Goal: Transaction & Acquisition: Purchase product/service

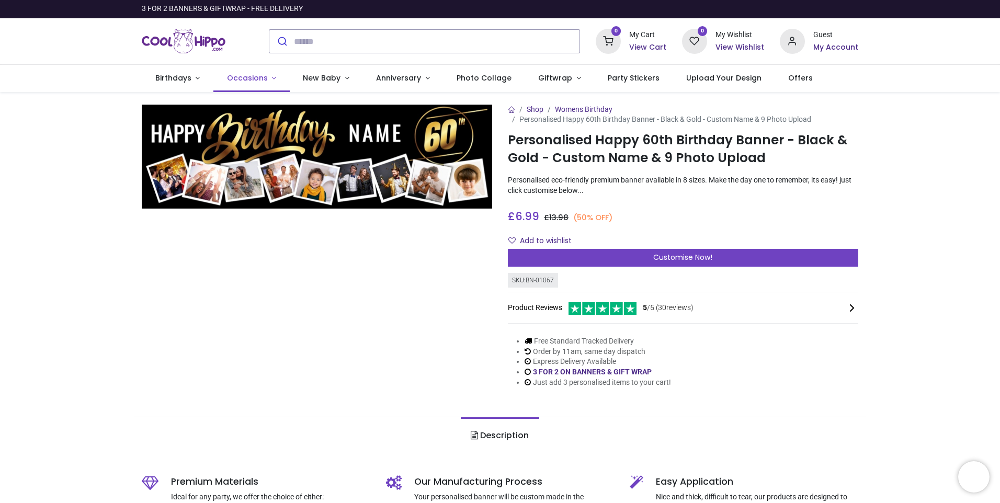
click at [245, 76] on span "Occasions" at bounding box center [247, 78] width 41 height 10
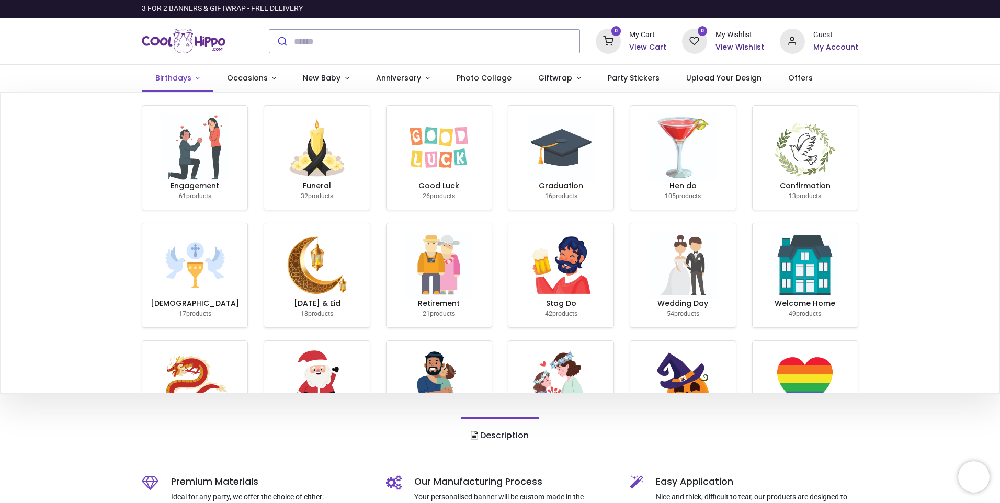
click at [170, 78] on span "Birthdays" at bounding box center [173, 78] width 36 height 10
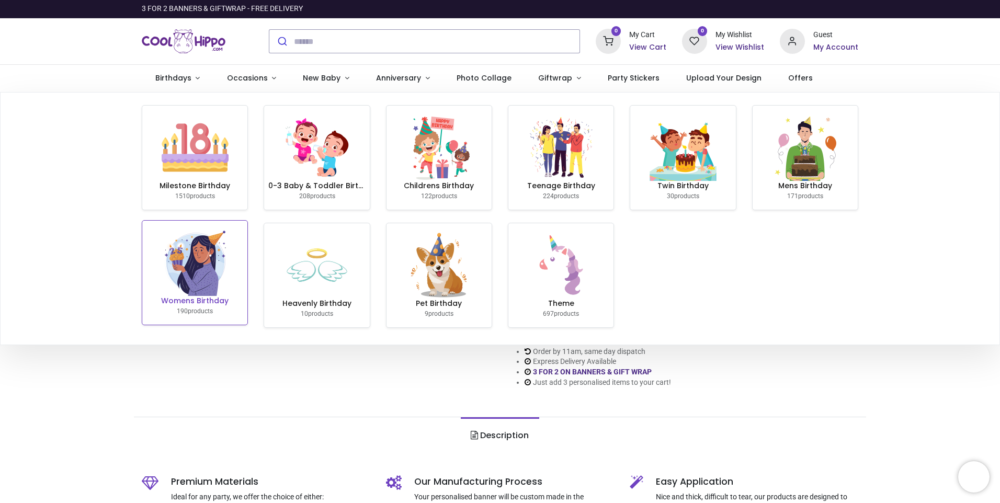
click at [198, 277] on img at bounding box center [195, 262] width 67 height 67
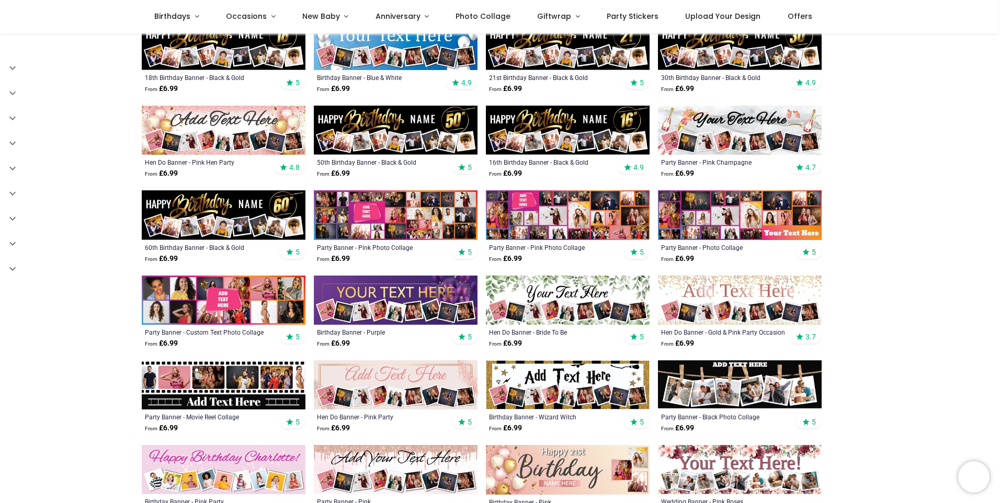
scroll to position [314, 0]
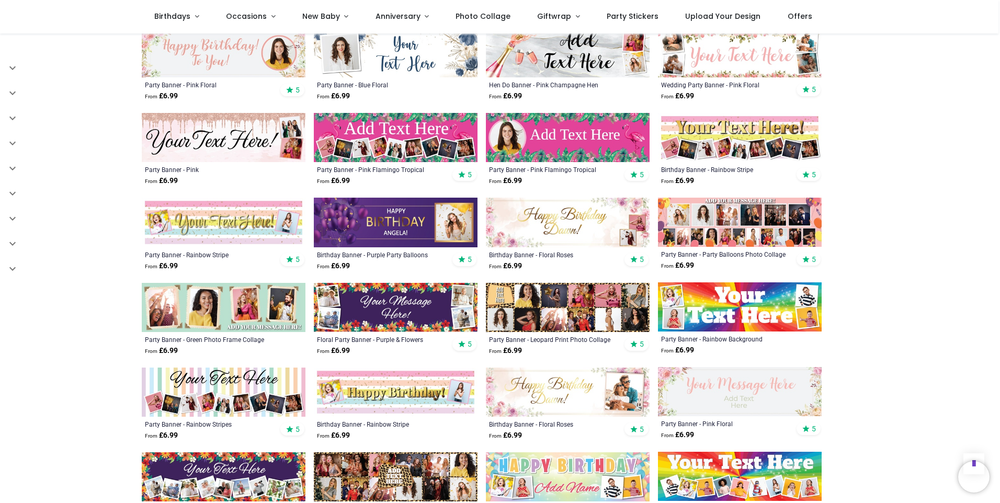
scroll to position [889, 0]
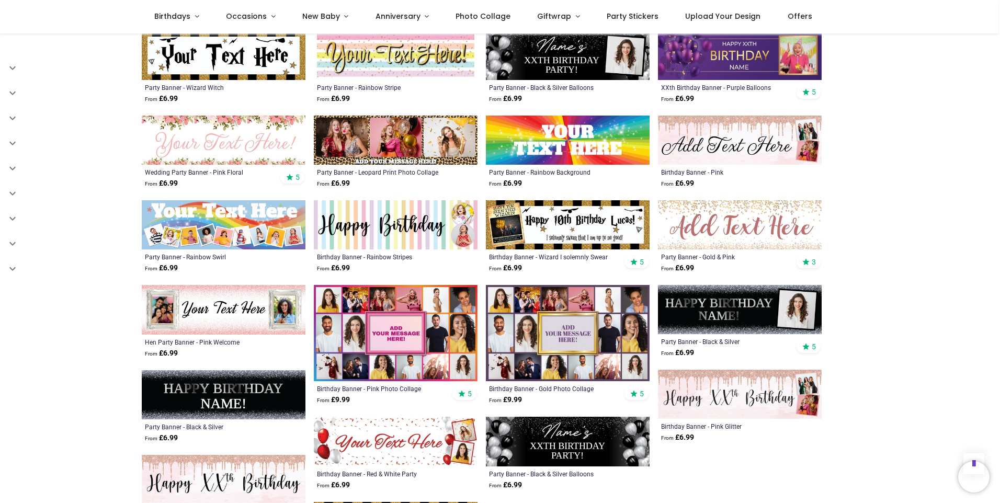
scroll to position [1464, 0]
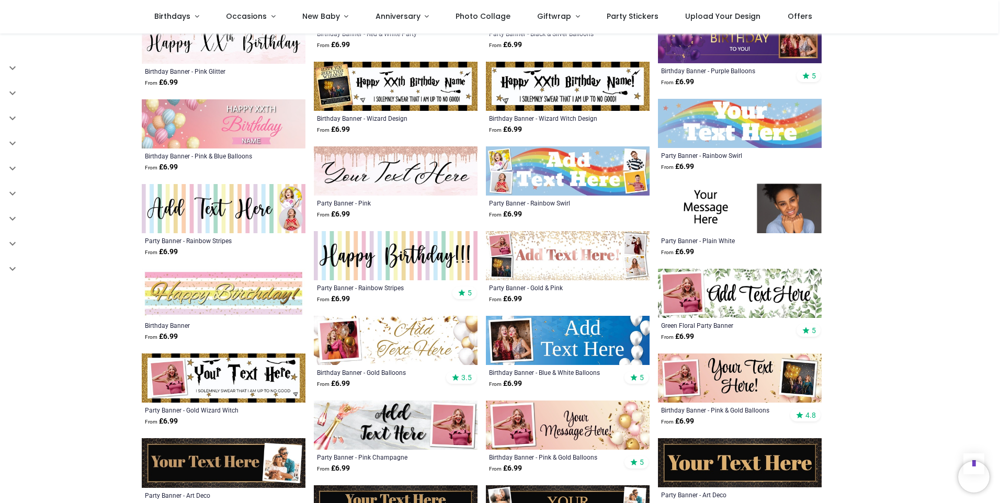
scroll to position [2040, 0]
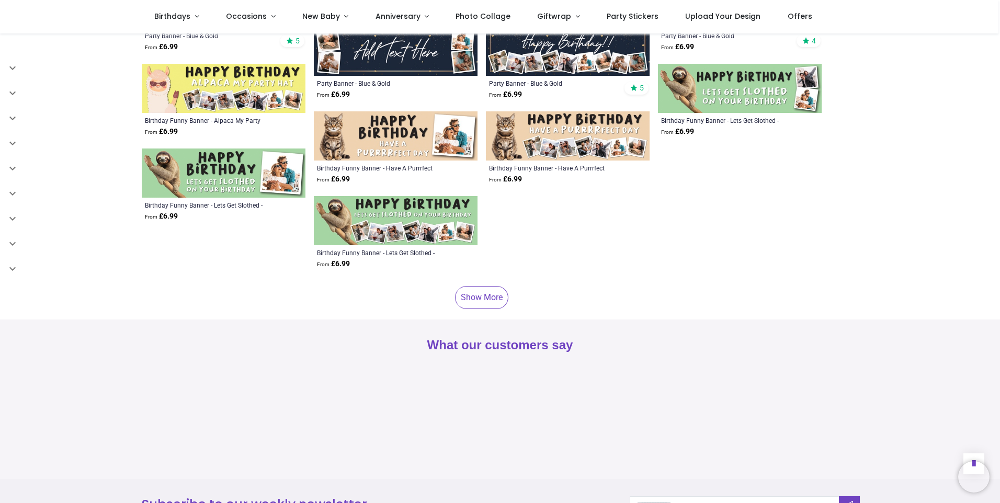
scroll to position [2458, 0]
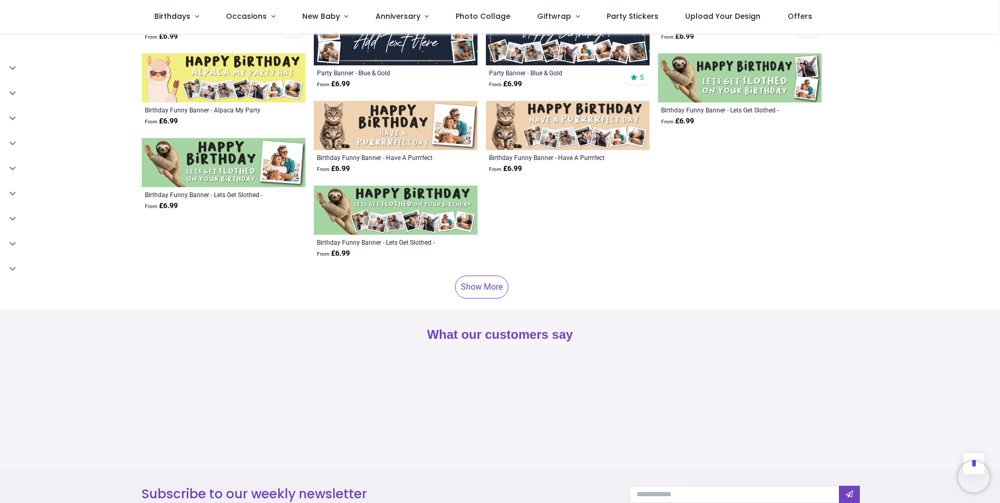
click at [389, 197] on img at bounding box center [396, 210] width 164 height 49
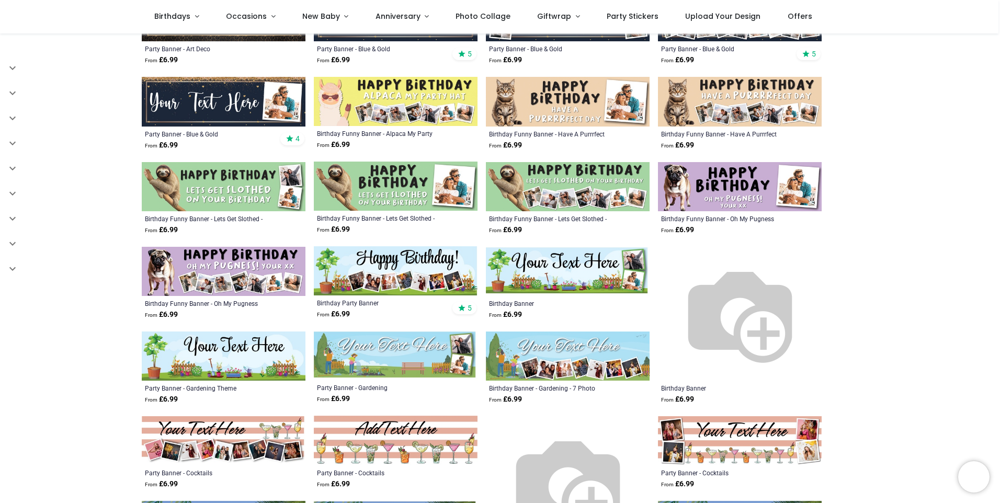
scroll to position [262, 0]
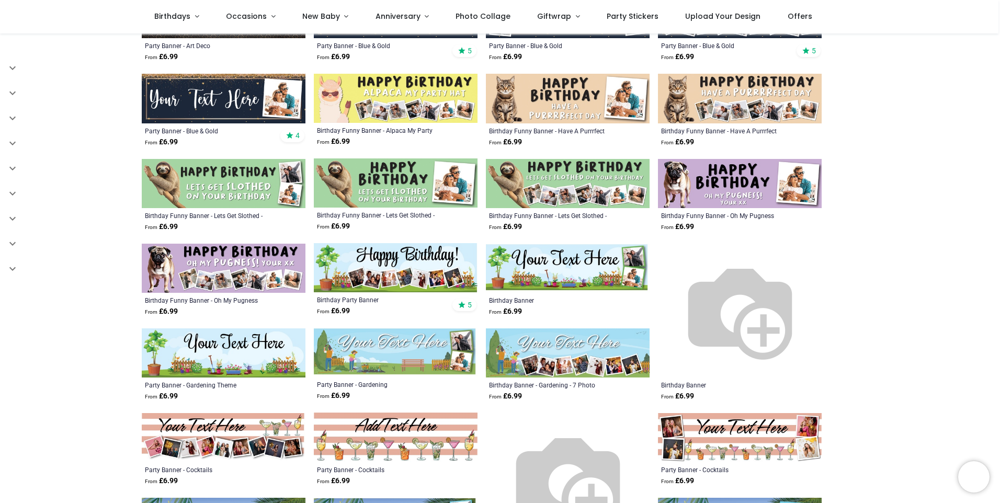
click at [279, 186] on img at bounding box center [224, 183] width 164 height 49
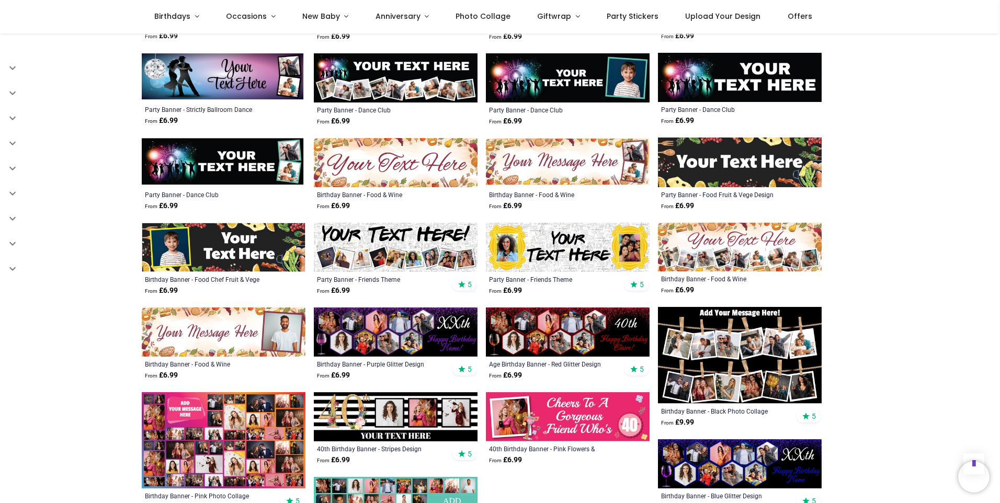
scroll to position [732, 0]
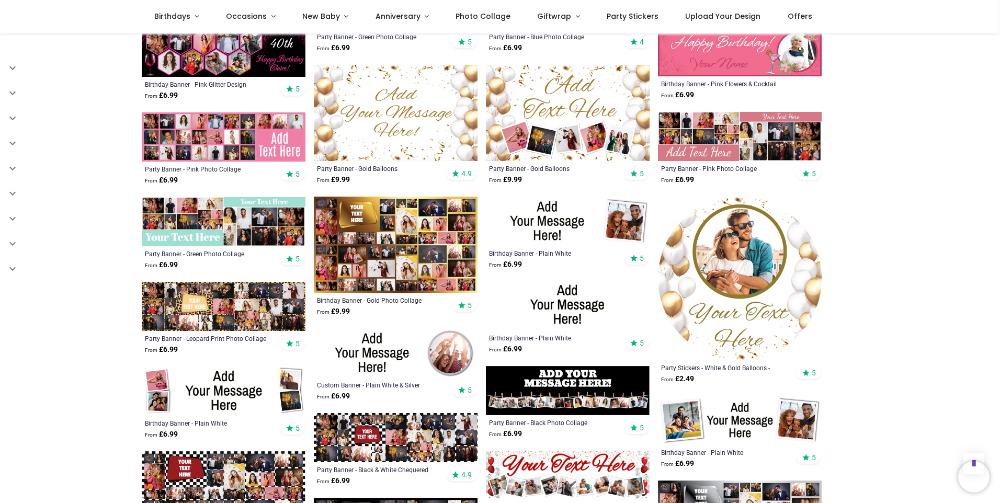
scroll to position [1255, 0]
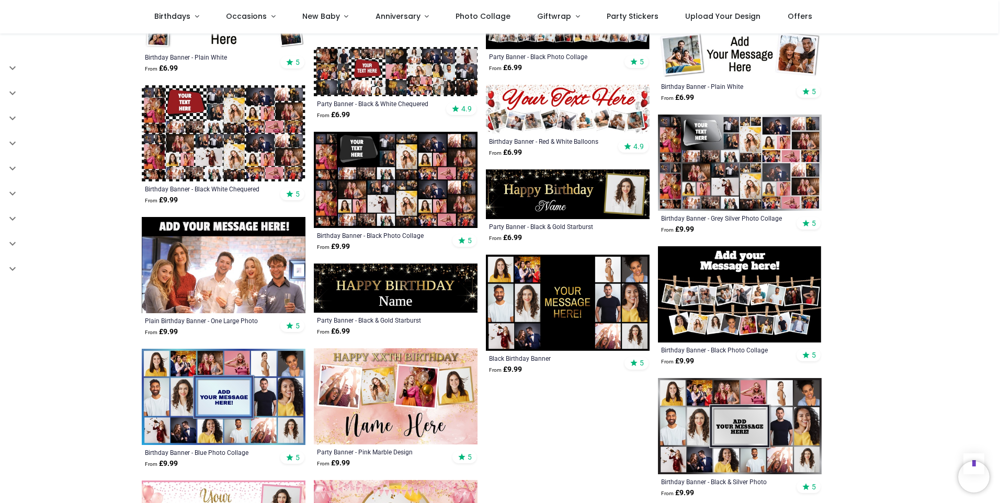
scroll to position [1517, 0]
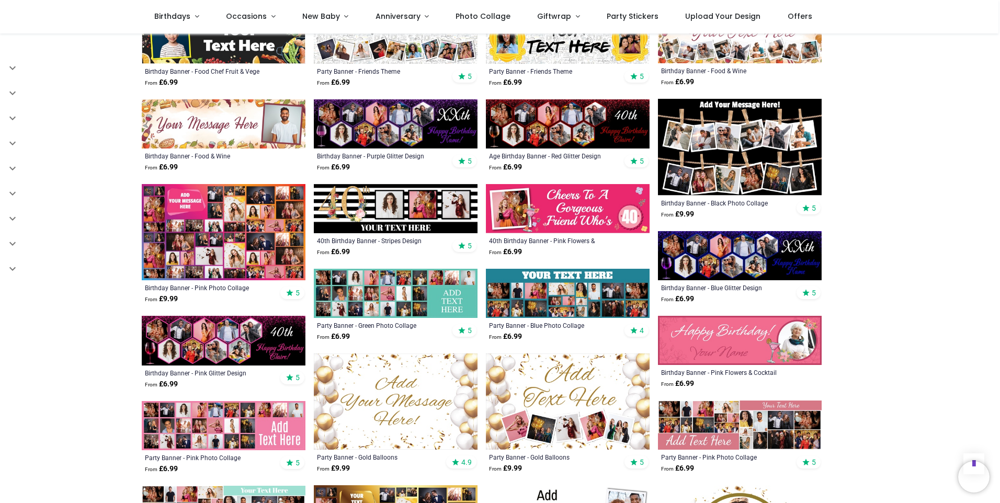
scroll to position [889, 0]
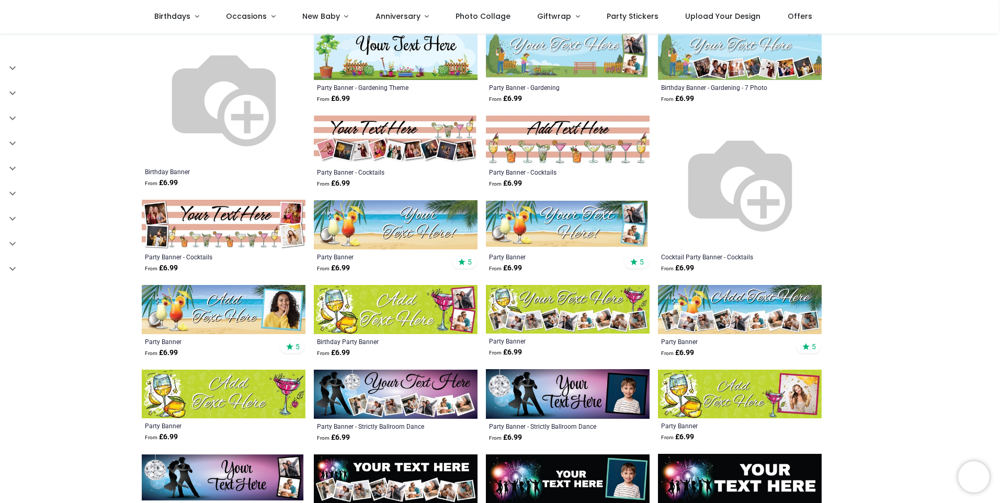
scroll to position [262, 0]
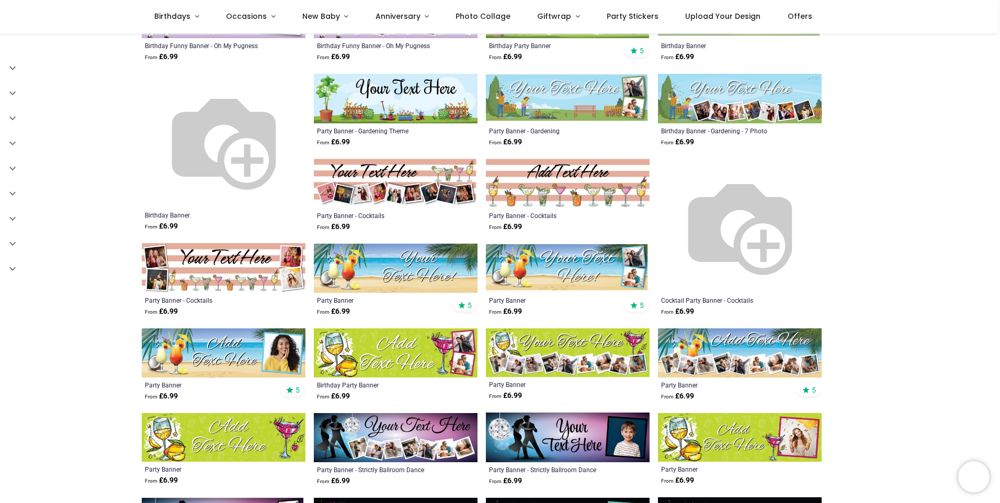
scroll to position [314, 0]
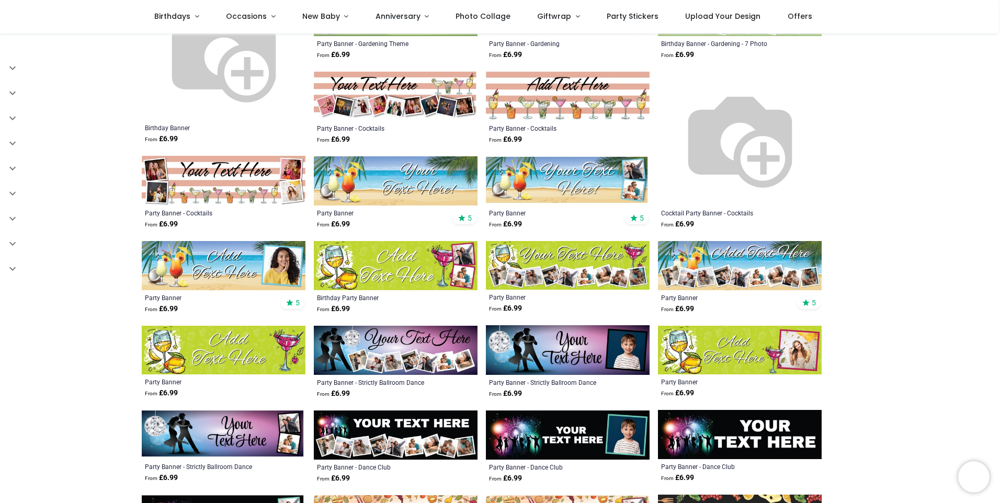
scroll to position [366, 0]
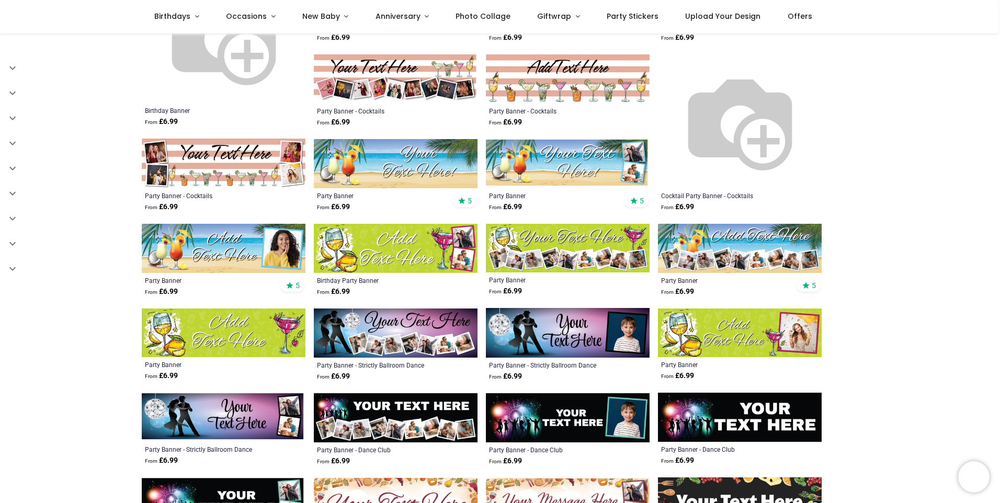
click at [221, 242] on img at bounding box center [224, 248] width 164 height 49
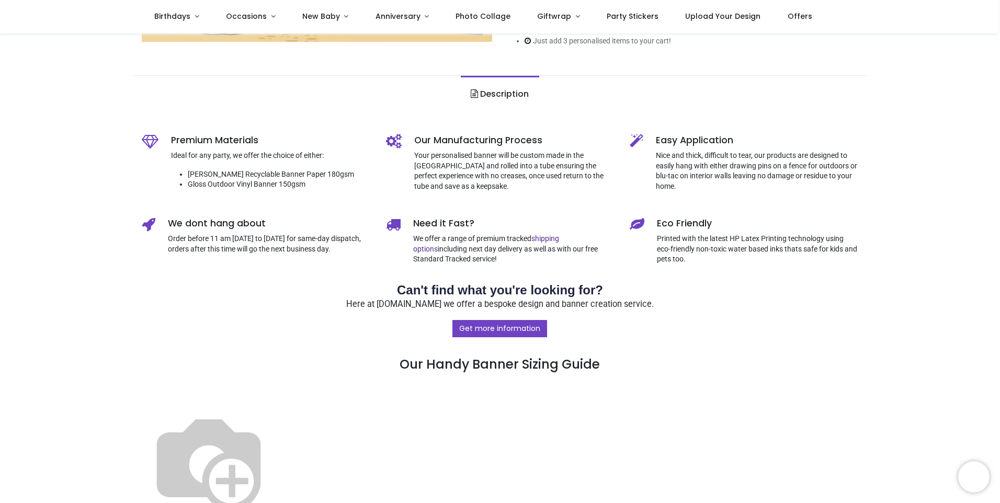
scroll to position [314, 0]
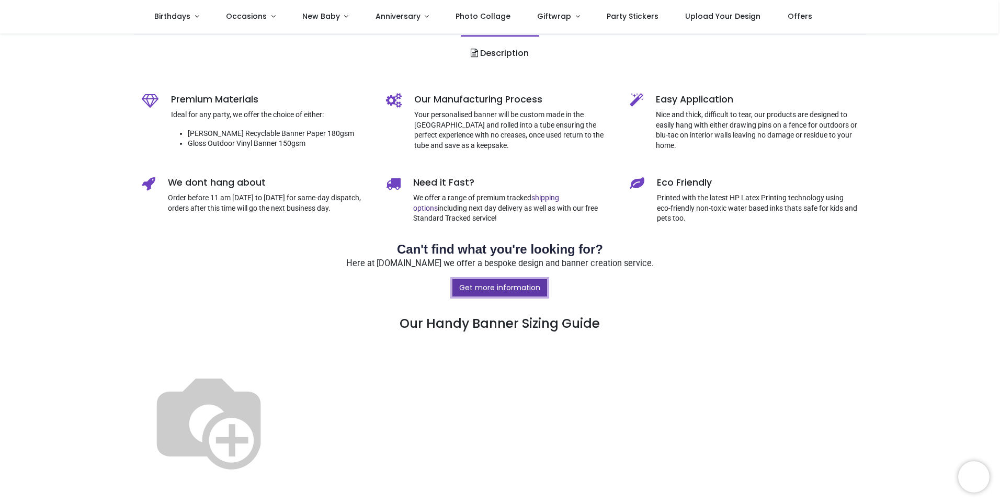
click at [508, 288] on link "Get more information" at bounding box center [499, 288] width 95 height 18
